Goal: Information Seeking & Learning: Learn about a topic

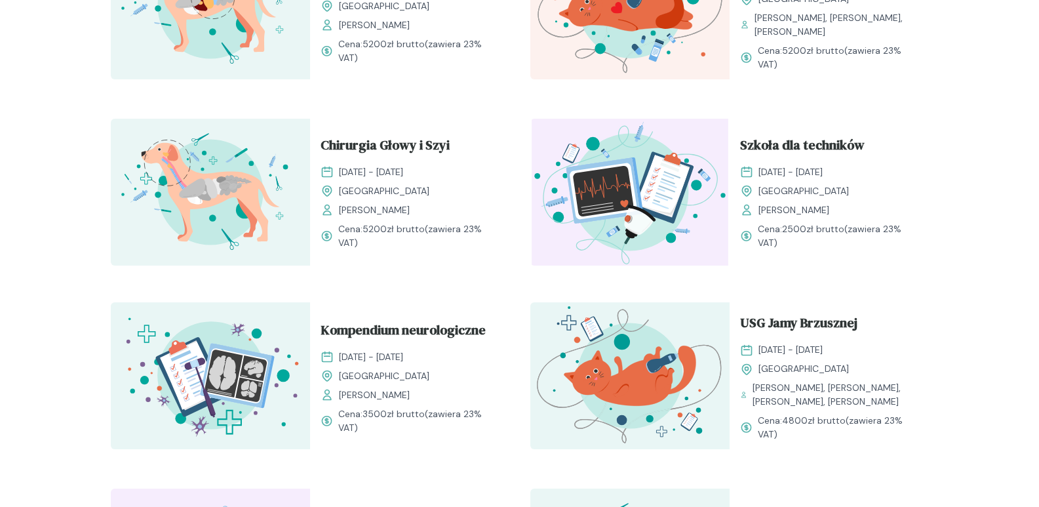
scroll to position [590, 0]
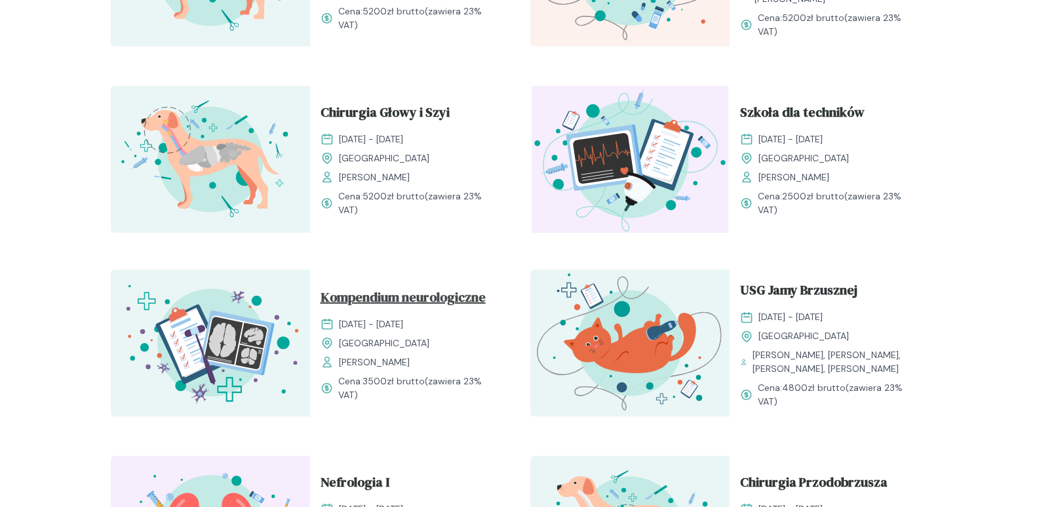
click at [371, 298] on span "Kompendium neurologiczne" at bounding box center [403, 299] width 165 height 25
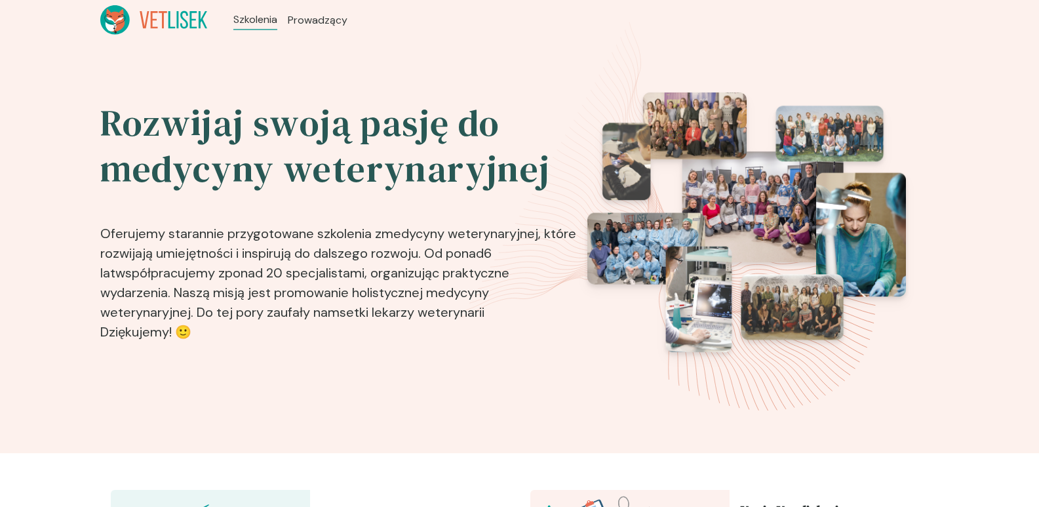
scroll to position [590, 0]
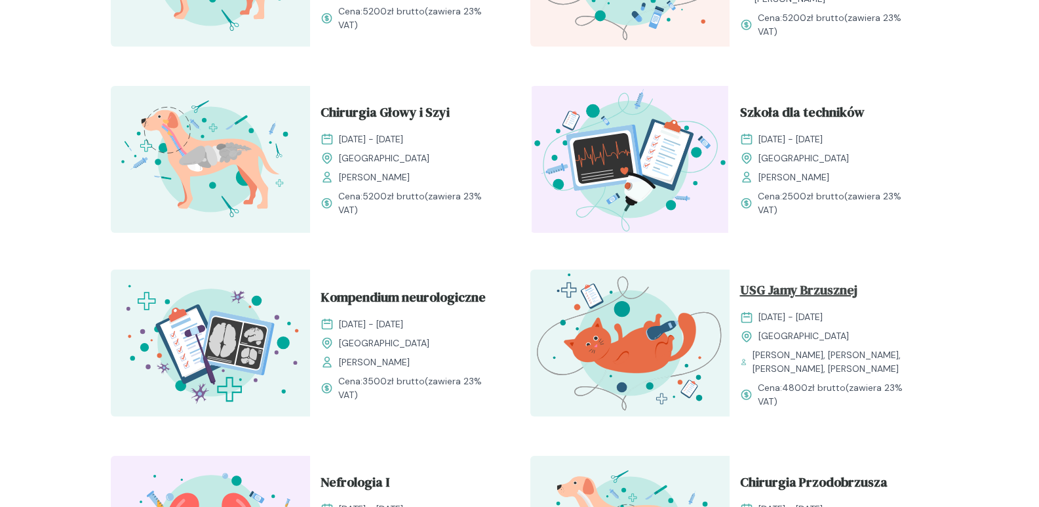
click at [785, 287] on span "USG Jamy Brzusznej" at bounding box center [798, 292] width 117 height 25
